Goal: Find specific page/section: Find specific page/section

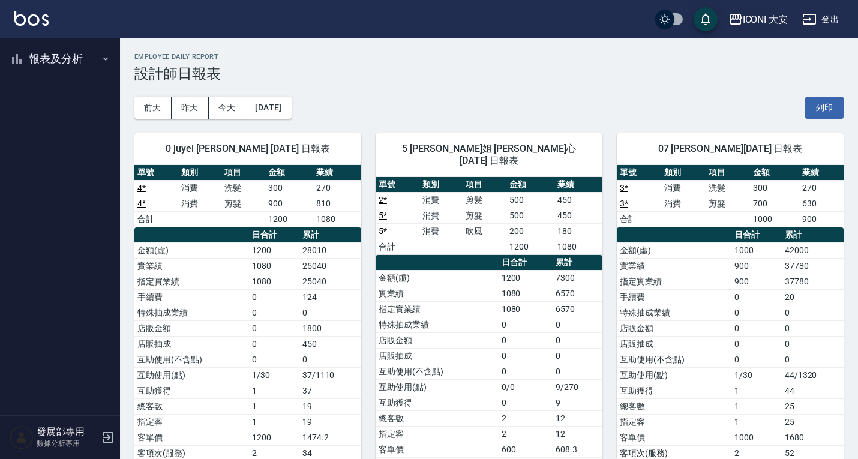
click at [739, 22] on icon "button" at bounding box center [736, 19] width 12 height 11
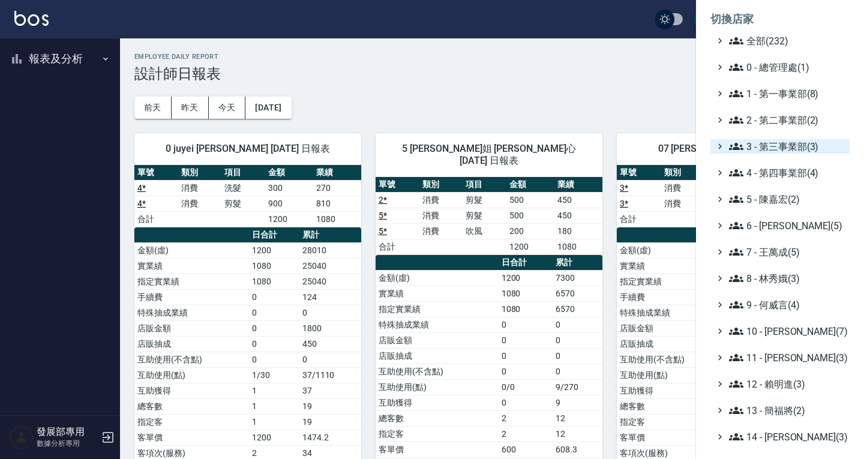
click at [775, 145] on span "3 - 第三事業部(3)" at bounding box center [787, 146] width 116 height 14
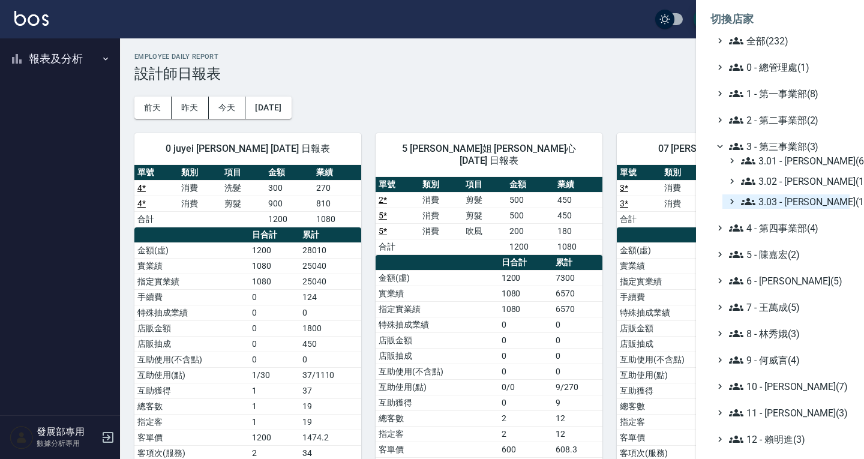
click at [774, 202] on span "3.03 - 張湘妮(1)" at bounding box center [793, 201] width 104 height 14
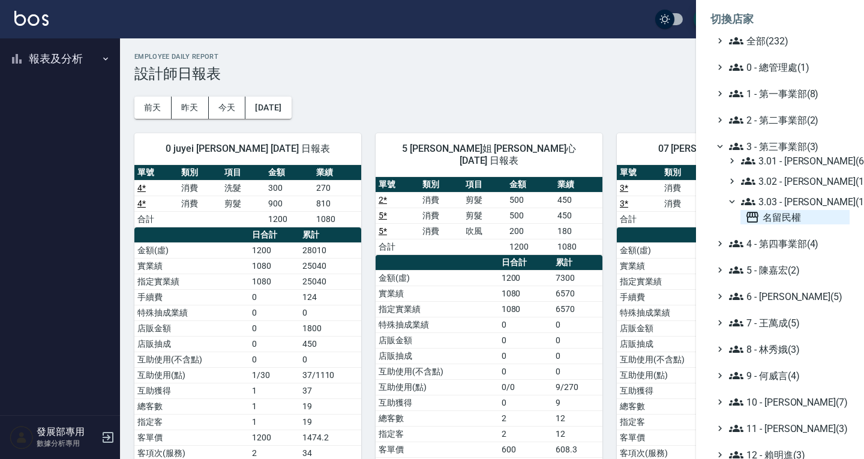
click at [784, 212] on span "名留民權" at bounding box center [795, 217] width 100 height 14
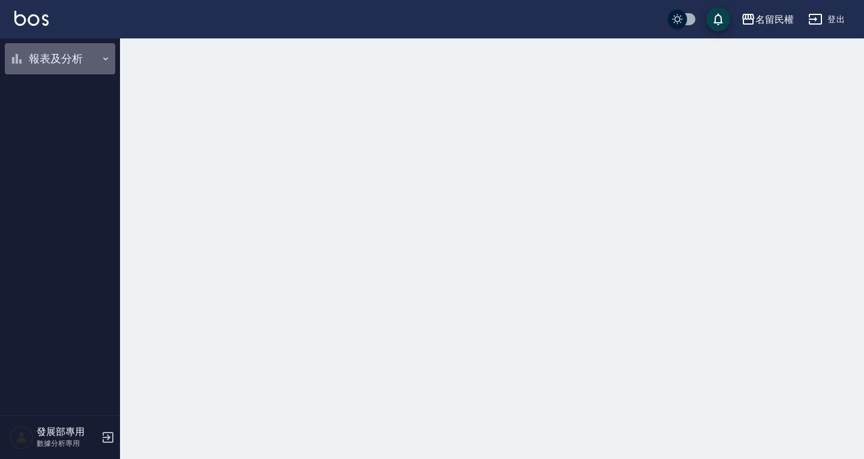
click at [48, 64] on button "報表及分析" at bounding box center [60, 58] width 110 height 31
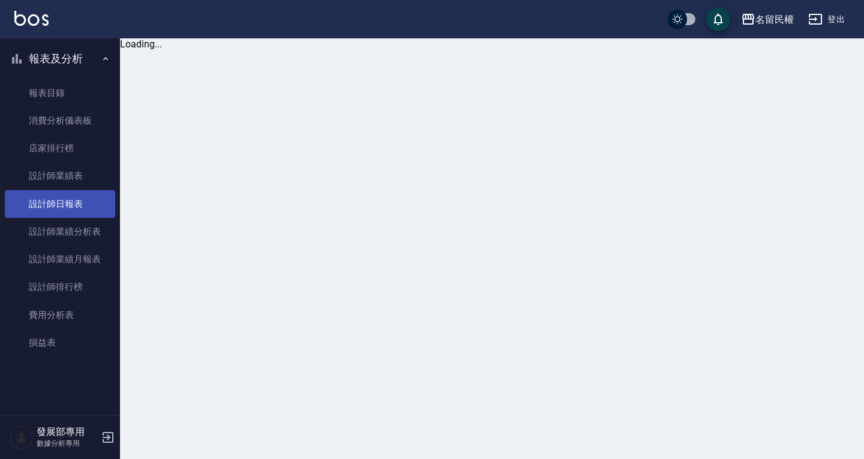
click at [80, 205] on link "設計師日報表" at bounding box center [60, 204] width 110 height 28
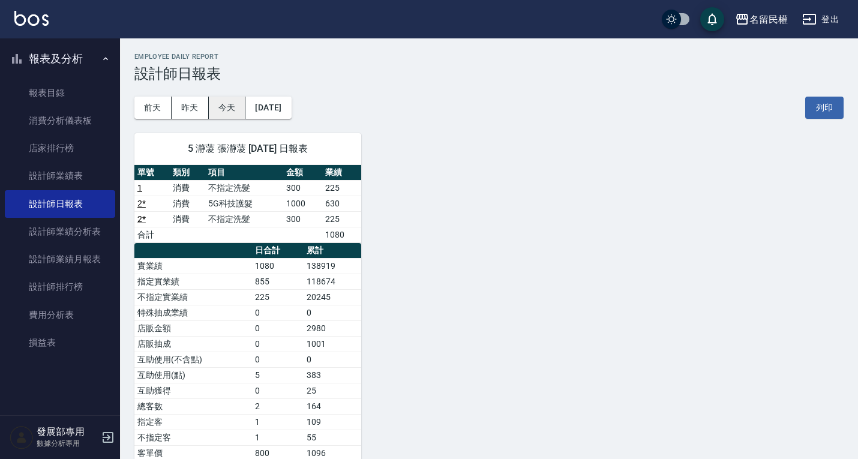
click at [213, 107] on button "今天" at bounding box center [227, 108] width 37 height 22
